Goal: Navigation & Orientation: Find specific page/section

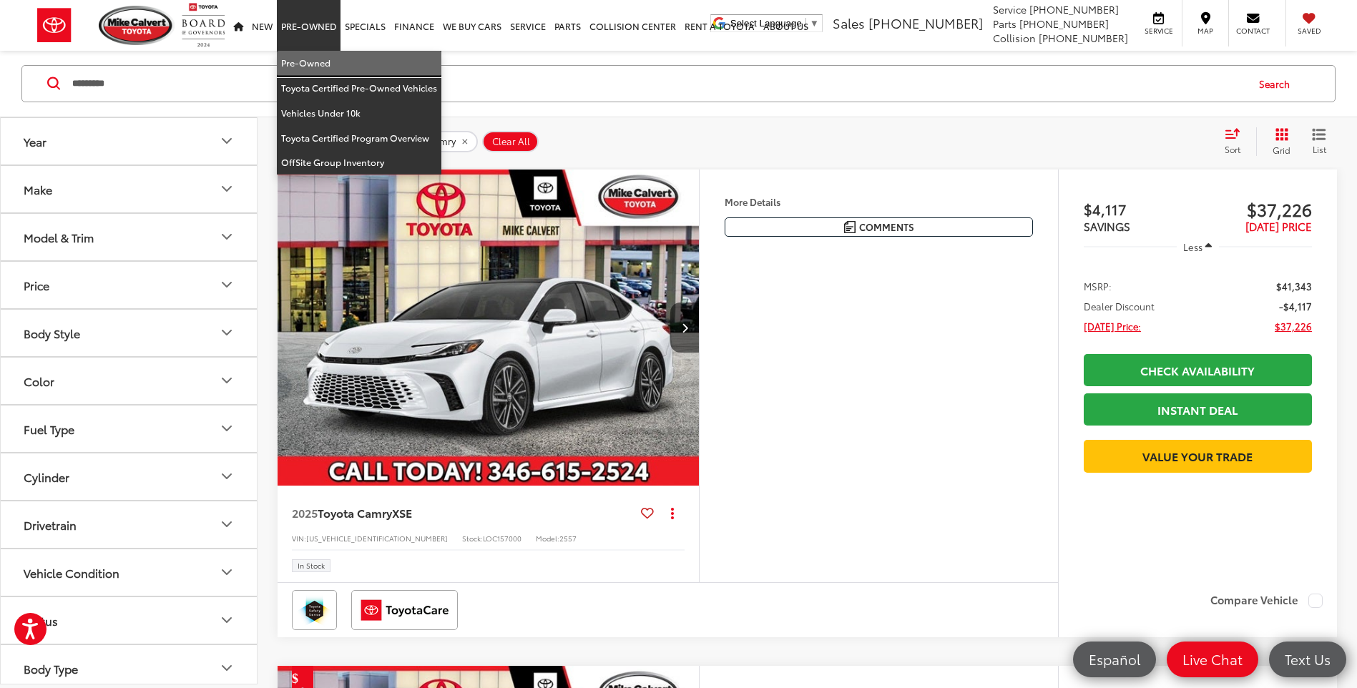
drag, startPoint x: 308, startPoint y: 59, endPoint x: 32, endPoint y: 5, distance: 281.4
click at [308, 59] on link "Pre-Owned" at bounding box center [359, 63] width 164 height 25
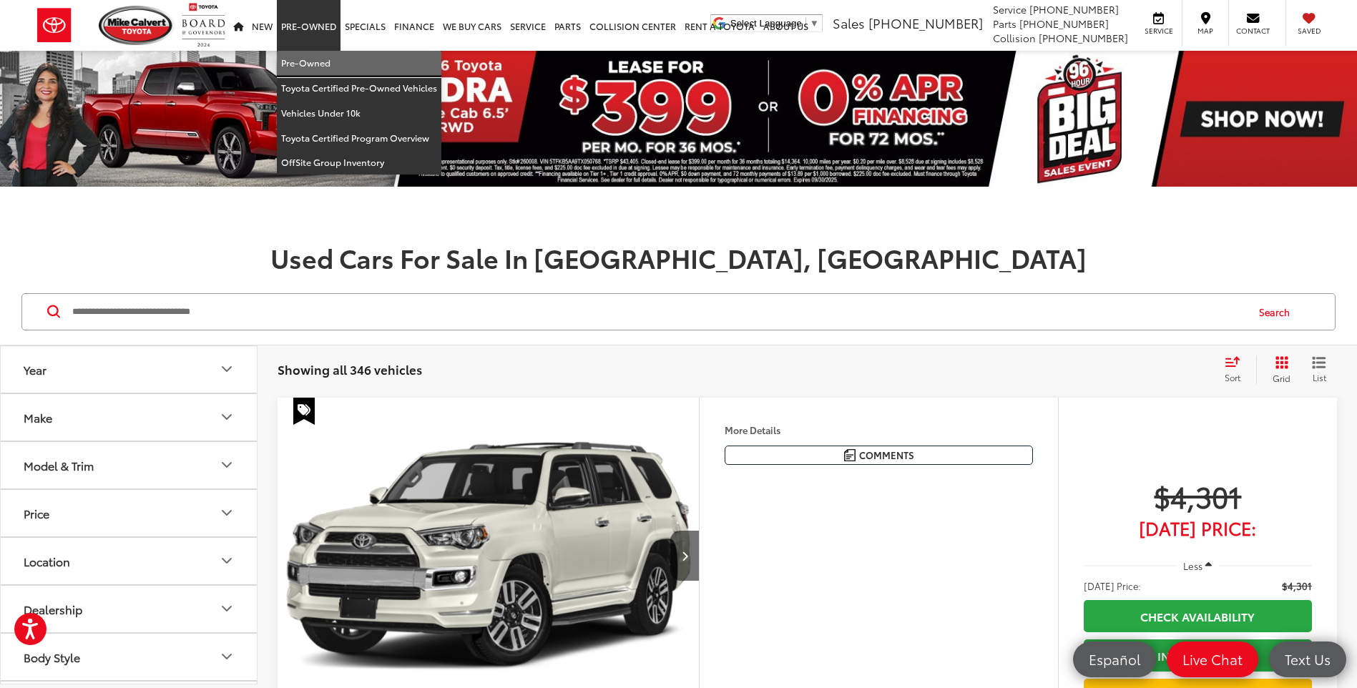
click at [313, 65] on link "Pre-Owned" at bounding box center [359, 63] width 164 height 25
